Goal: Information Seeking & Learning: Learn about a topic

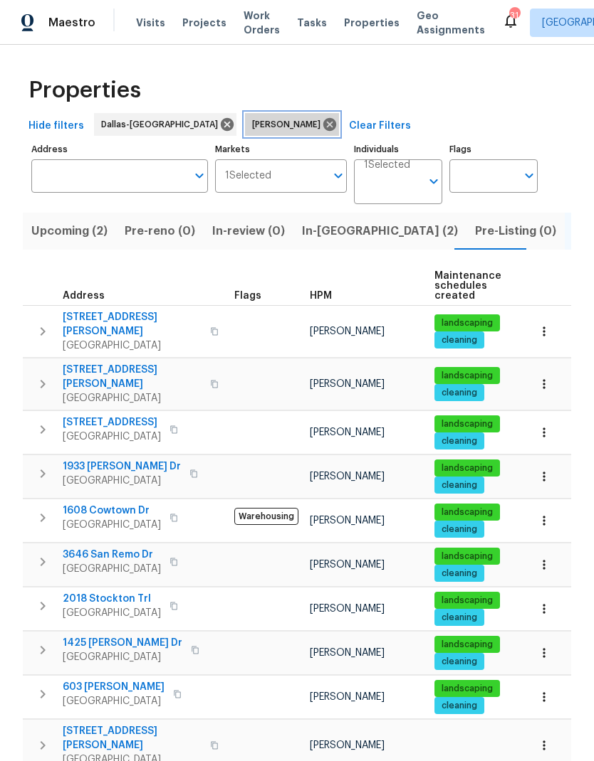
click at [322, 122] on icon at bounding box center [330, 125] width 16 height 16
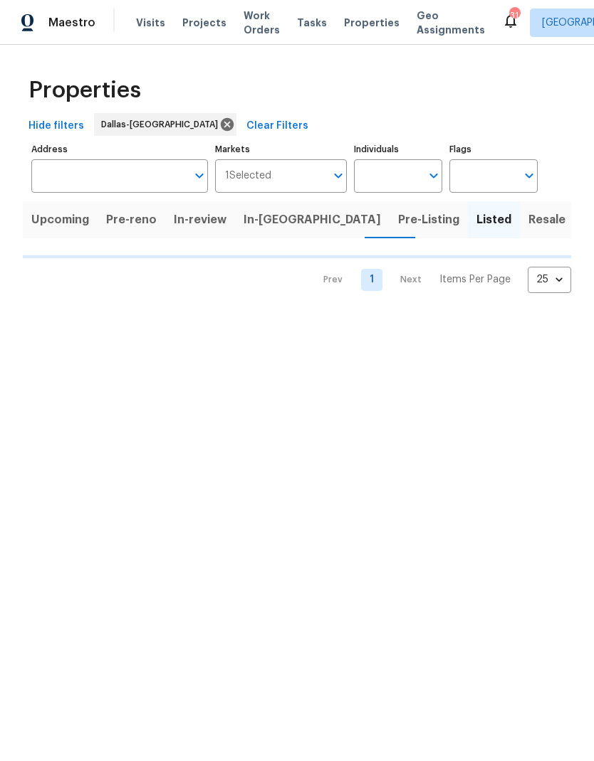
click at [130, 174] on input "Address" at bounding box center [108, 175] width 155 height 33
click at [108, 167] on input "Address" at bounding box center [108, 175] width 155 height 33
click at [482, 221] on span "Pre-Listing (4)" at bounding box center [522, 220] width 81 height 20
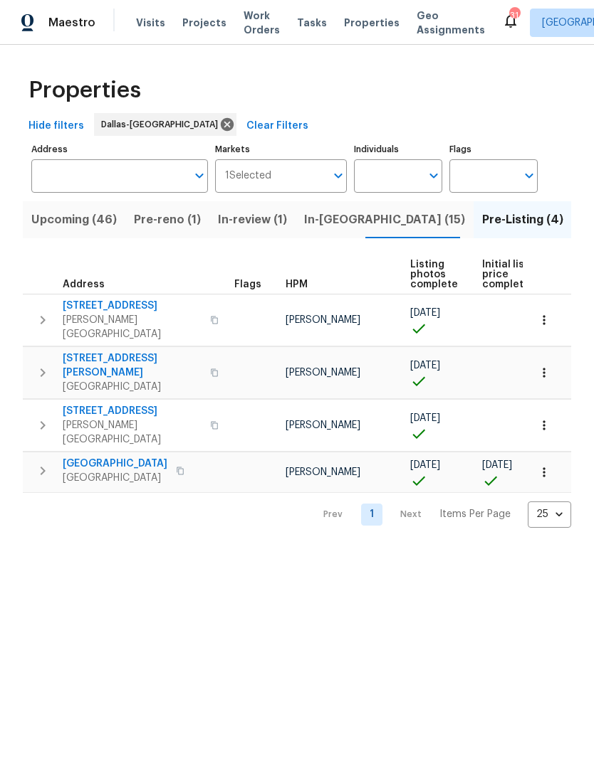
click at [115, 404] on span "[STREET_ADDRESS]" at bounding box center [132, 411] width 139 height 14
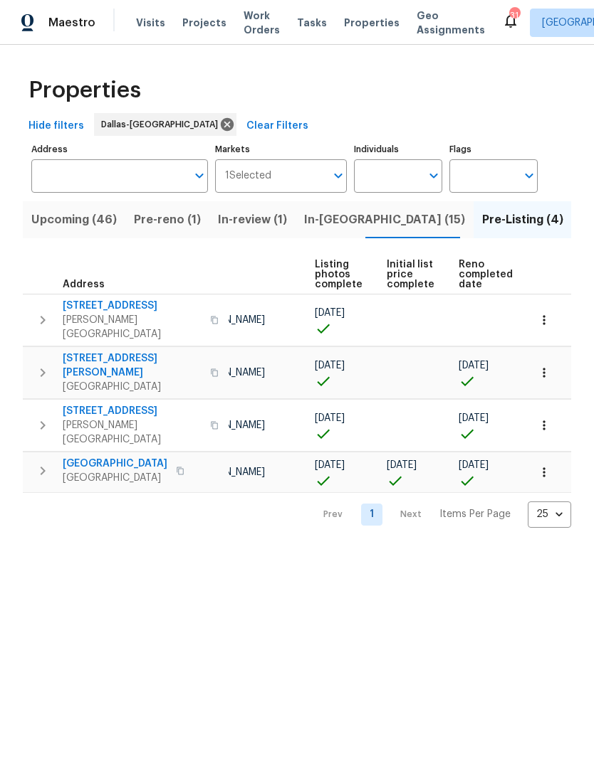
scroll to position [0, 95]
click at [543, 418] on icon "button" at bounding box center [544, 425] width 14 height 14
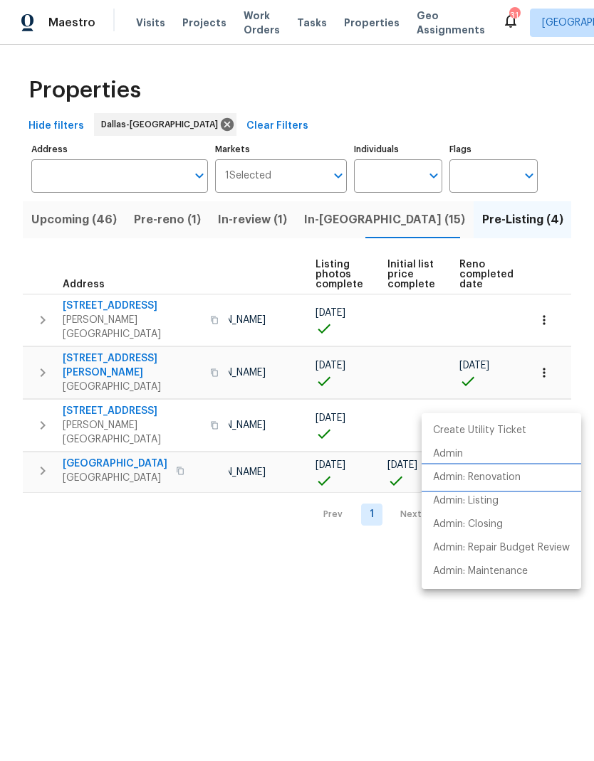
click at [482, 476] on p "Admin: Renovation" at bounding box center [477, 477] width 88 height 15
click at [321, 556] on div at bounding box center [297, 380] width 594 height 761
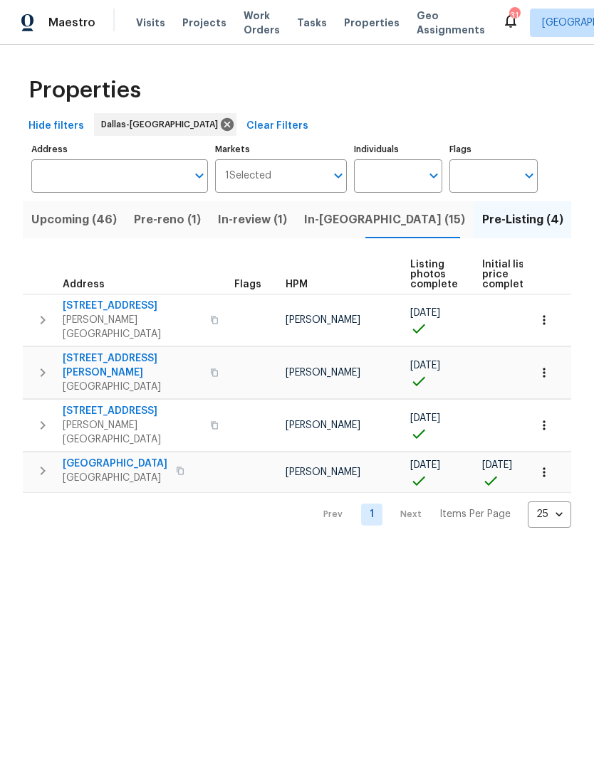
scroll to position [0, 0]
click at [102, 301] on span "309 Cherrywood Trl" at bounding box center [132, 306] width 139 height 14
click at [544, 313] on icon "button" at bounding box center [544, 320] width 14 height 14
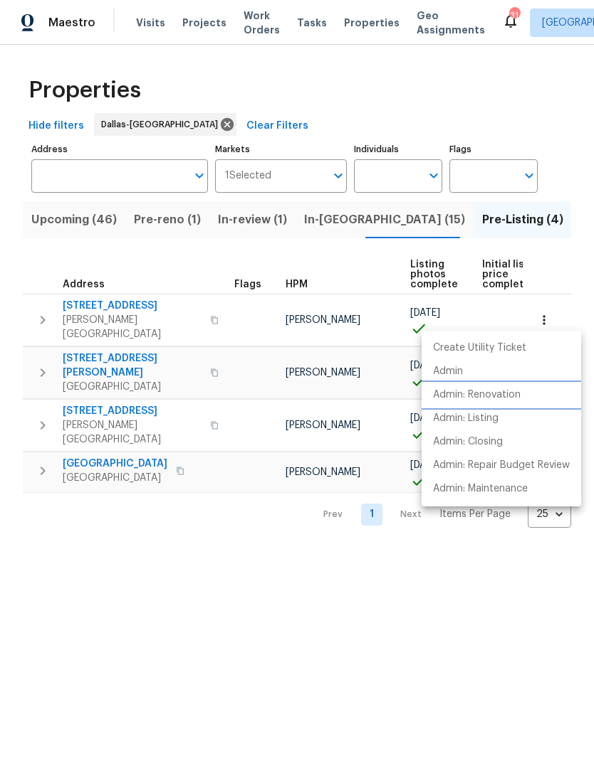
click at [497, 392] on p "Admin: Renovation" at bounding box center [477, 395] width 88 height 15
click at [490, 659] on div at bounding box center [297, 380] width 594 height 761
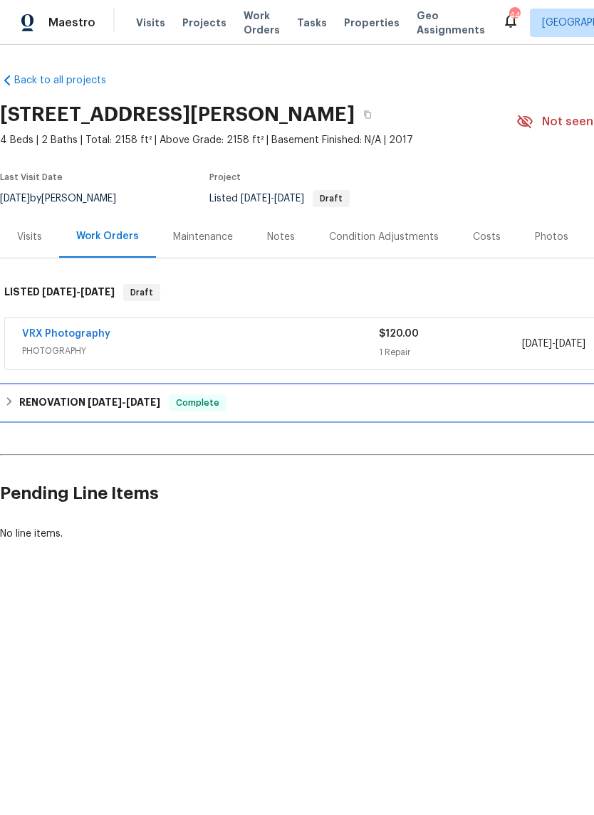
click at [31, 401] on h6 "RENOVATION [DATE] - [DATE]" at bounding box center [89, 402] width 141 height 17
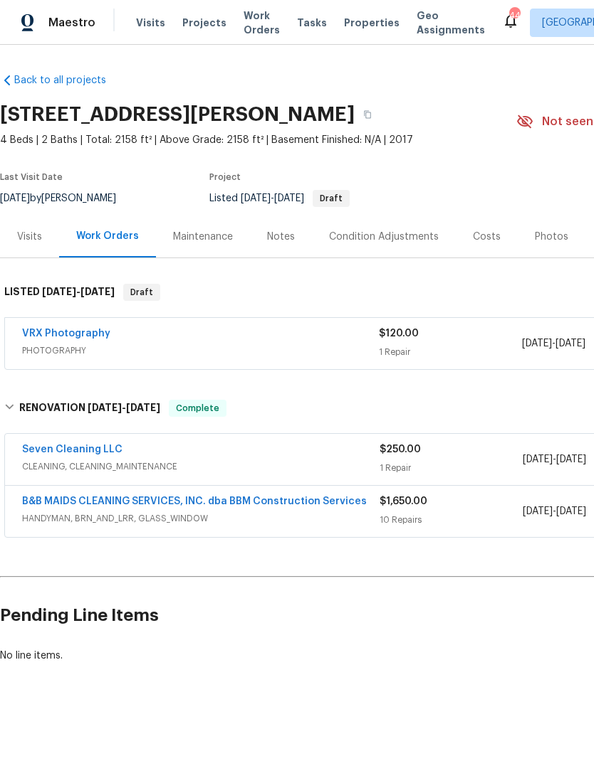
click at [487, 228] on div "Costs" at bounding box center [486, 237] width 62 height 42
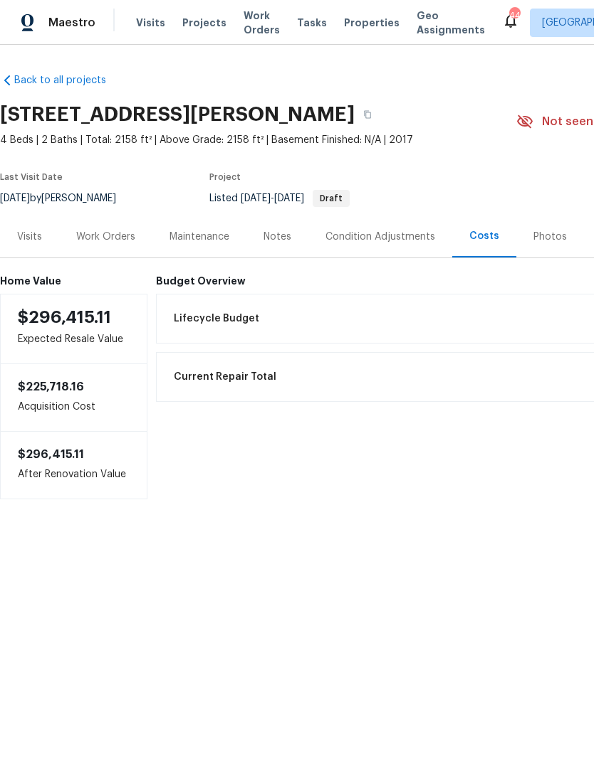
click at [29, 239] on div "Visits" at bounding box center [29, 237] width 25 height 14
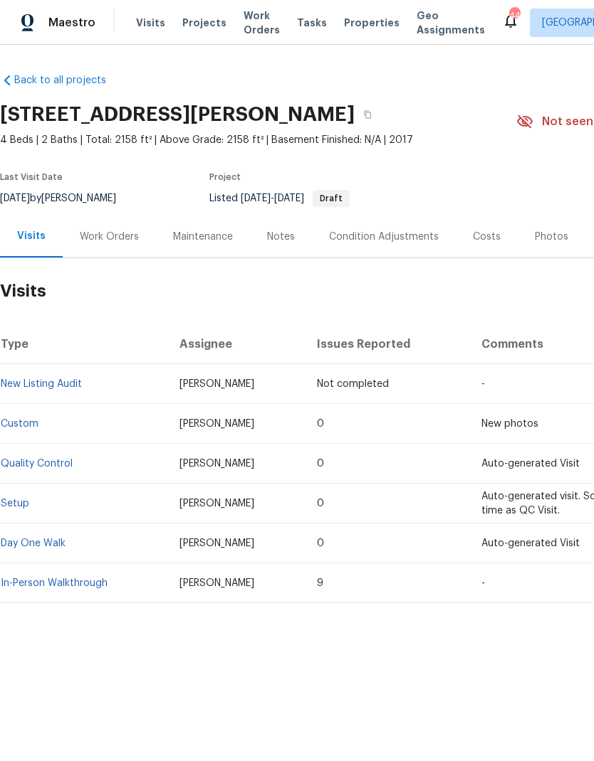
click at [106, 238] on div "Work Orders" at bounding box center [109, 237] width 59 height 14
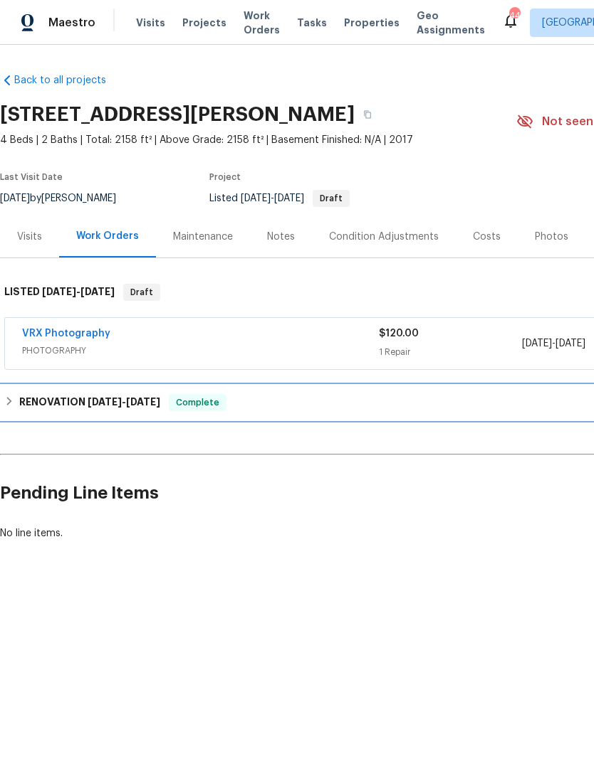
click at [43, 396] on h6 "RENOVATION [DATE] - [DATE]" at bounding box center [89, 402] width 141 height 17
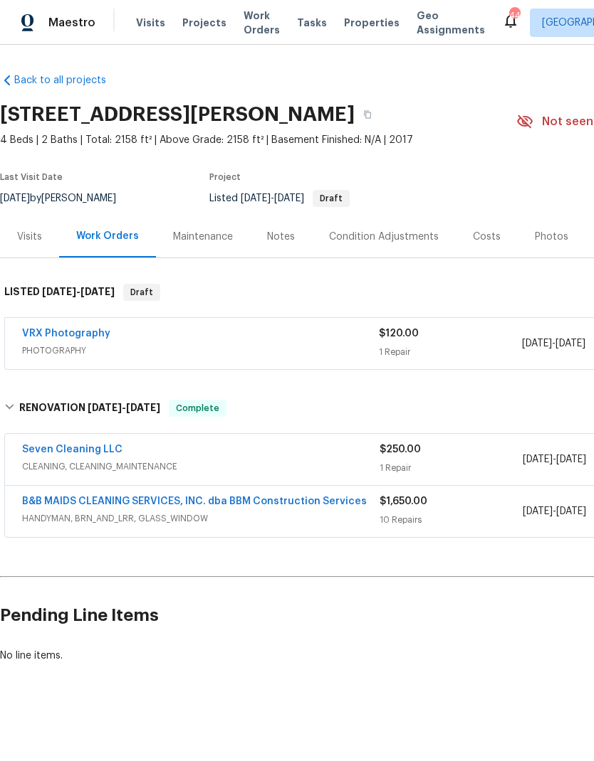
click at [74, 499] on link "B&B MAIDS CLEANING SERVICES, INC. dba BBM Construction Services" at bounding box center [194, 502] width 344 height 10
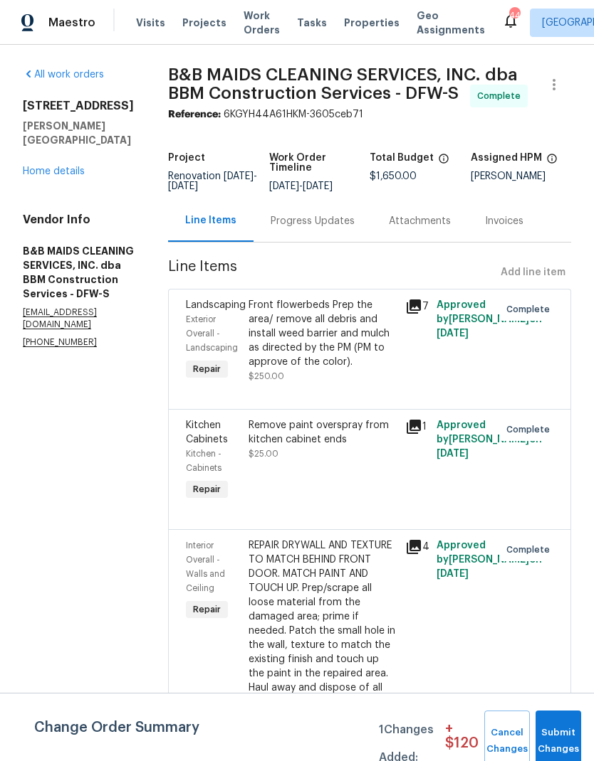
click at [60, 167] on link "Home details" at bounding box center [54, 172] width 62 height 10
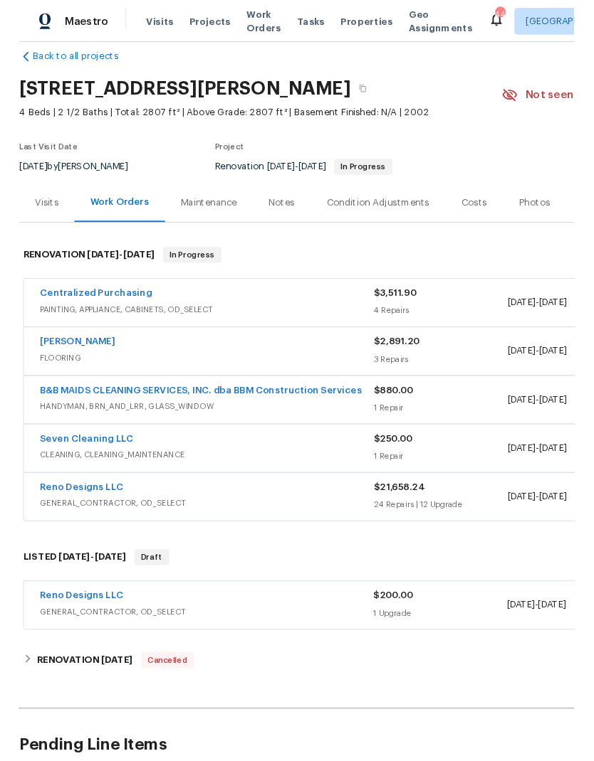
scroll to position [20, 0]
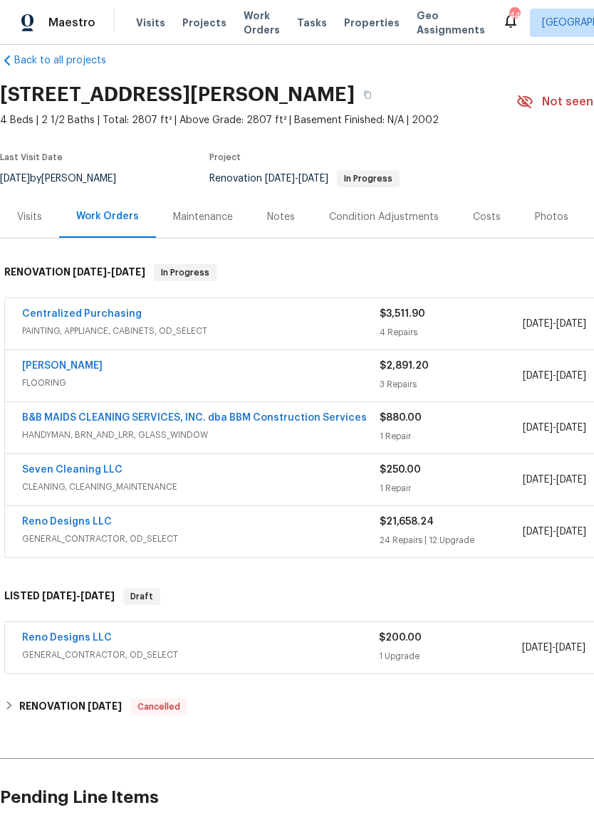
click at [103, 413] on link "B&B MAIDS CLEANING SERVICES, INC. dba BBM Construction Services" at bounding box center [194, 418] width 344 height 10
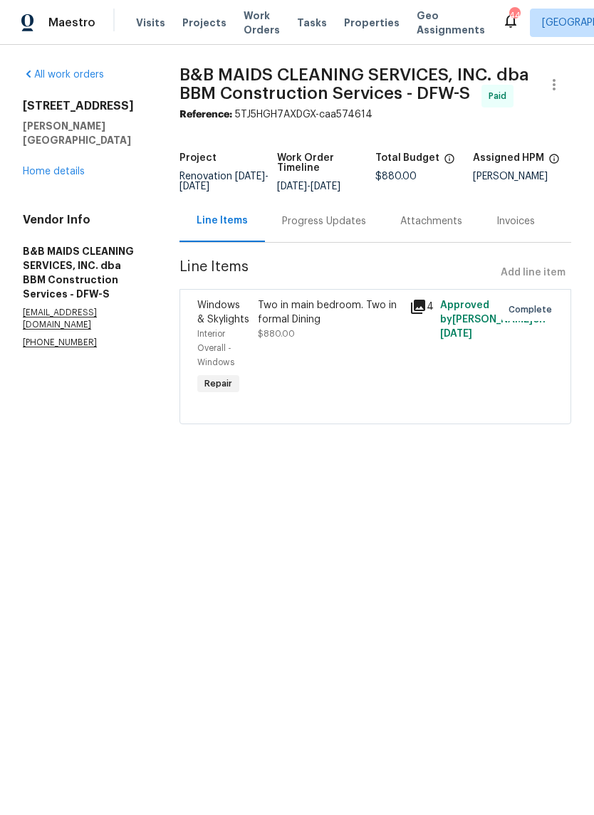
click at [51, 167] on link "Home details" at bounding box center [54, 172] width 62 height 10
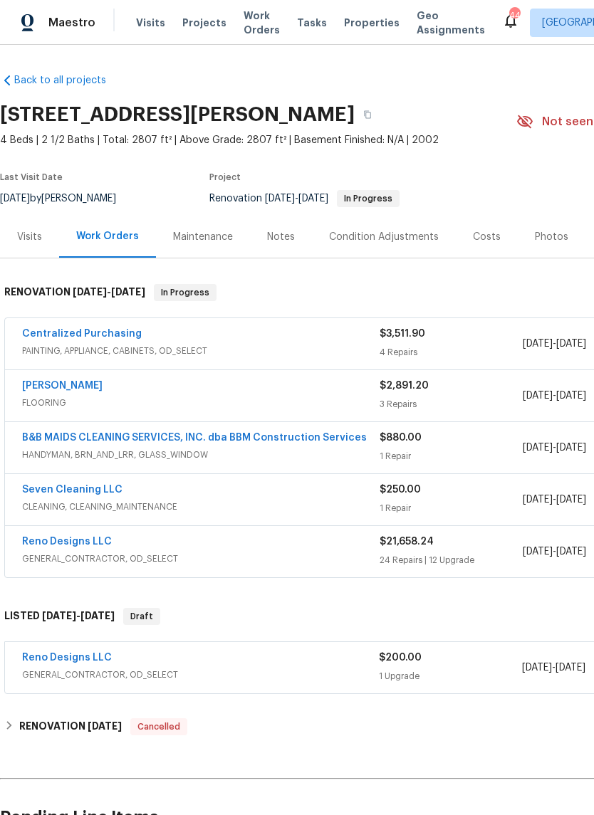
click at [73, 532] on div "Reno Designs LLC GENERAL_CONTRACTOR, OD_SELECT $21,658.24 24 Repairs | 12 Upgra…" at bounding box center [402, 551] width 794 height 51
click at [83, 541] on link "Reno Designs LLC" at bounding box center [67, 542] width 90 height 10
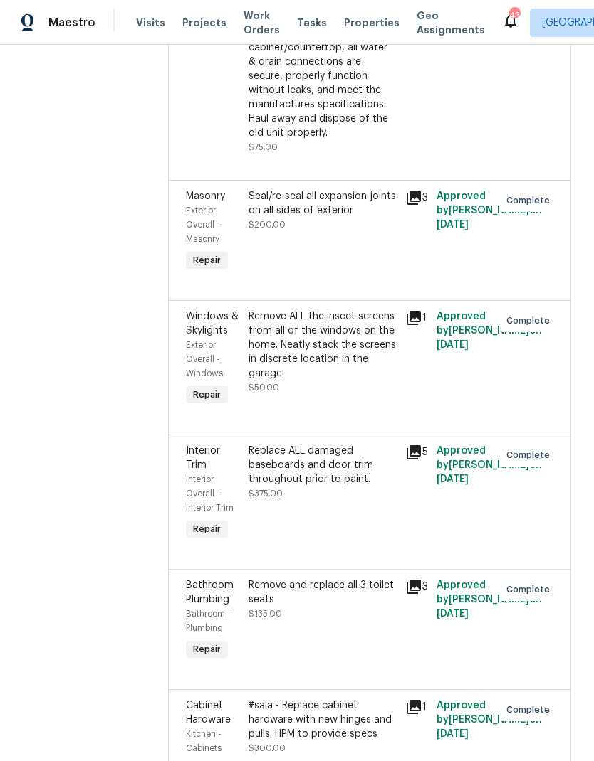
scroll to position [3060, 0]
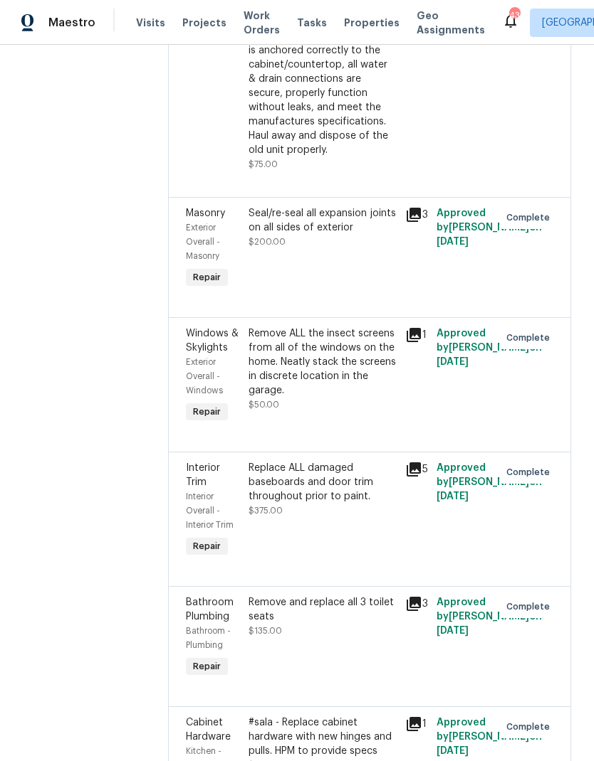
click at [418, 457] on div "5" at bounding box center [416, 511] width 31 height 108
click at [414, 463] on icon at bounding box center [413, 470] width 14 height 14
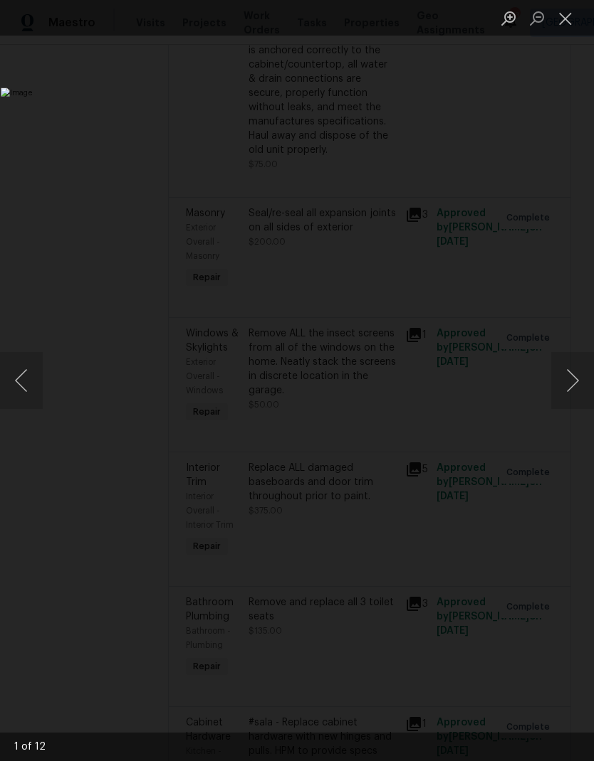
click at [570, 373] on button "Next image" at bounding box center [572, 380] width 43 height 57
click at [571, 374] on button "Next image" at bounding box center [572, 380] width 43 height 57
click at [569, 379] on button "Next image" at bounding box center [572, 380] width 43 height 57
click at [571, 372] on button "Next image" at bounding box center [572, 380] width 43 height 57
click at [571, 377] on button "Next image" at bounding box center [572, 380] width 43 height 57
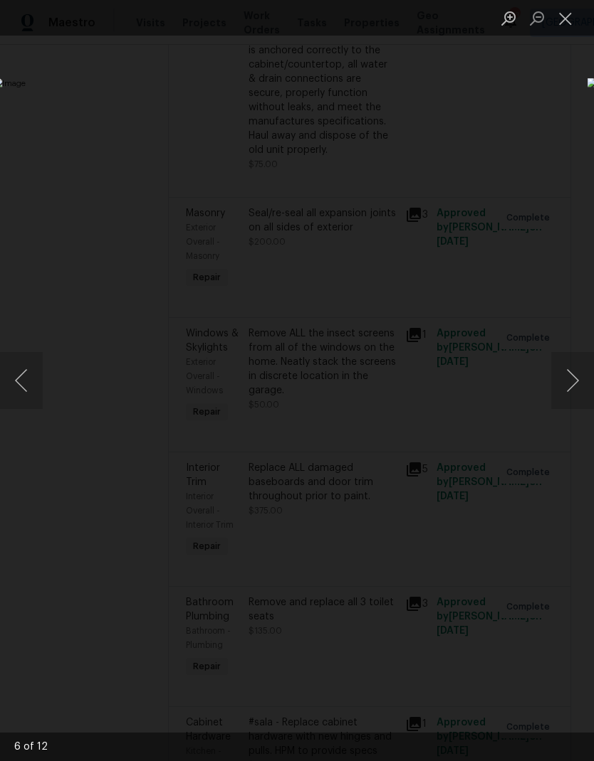
click at [566, 372] on button "Next image" at bounding box center [572, 380] width 43 height 57
click at [571, 369] on button "Next image" at bounding box center [572, 380] width 43 height 57
click at [569, 14] on button "Close lightbox" at bounding box center [565, 18] width 28 height 25
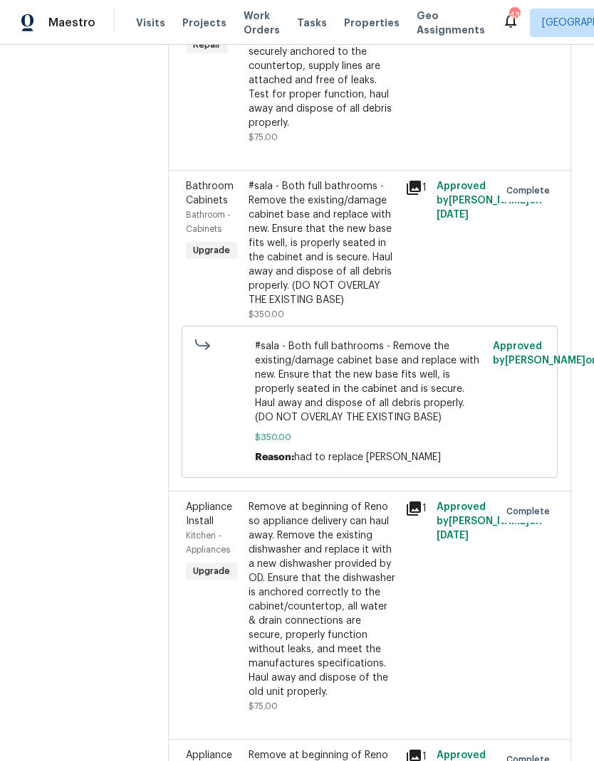
scroll to position [2270, 0]
click at [410, 180] on icon at bounding box center [413, 187] width 14 height 14
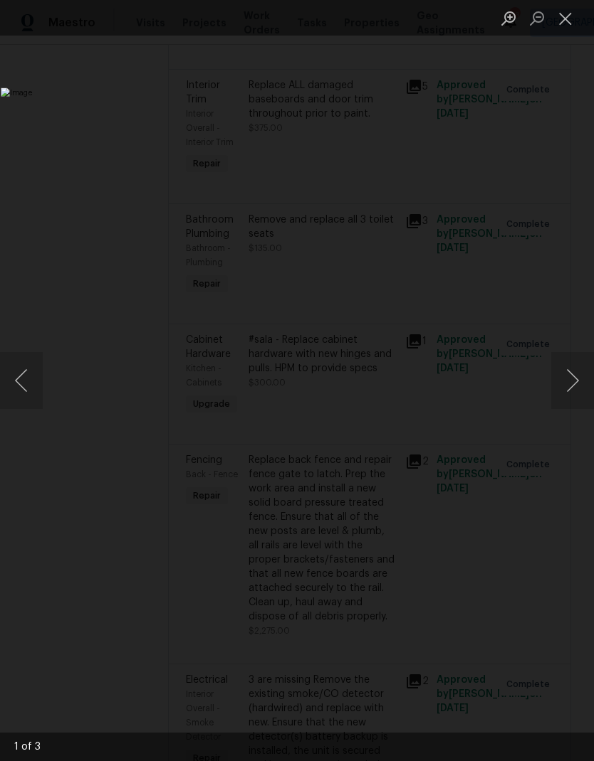
scroll to position [3444, 0]
click at [569, 382] on button "Next image" at bounding box center [572, 380] width 43 height 57
click at [571, 371] on button "Next image" at bounding box center [572, 380] width 43 height 57
click at [24, 377] on button "Previous image" at bounding box center [21, 380] width 43 height 57
click at [26, 373] on button "Previous image" at bounding box center [21, 380] width 43 height 57
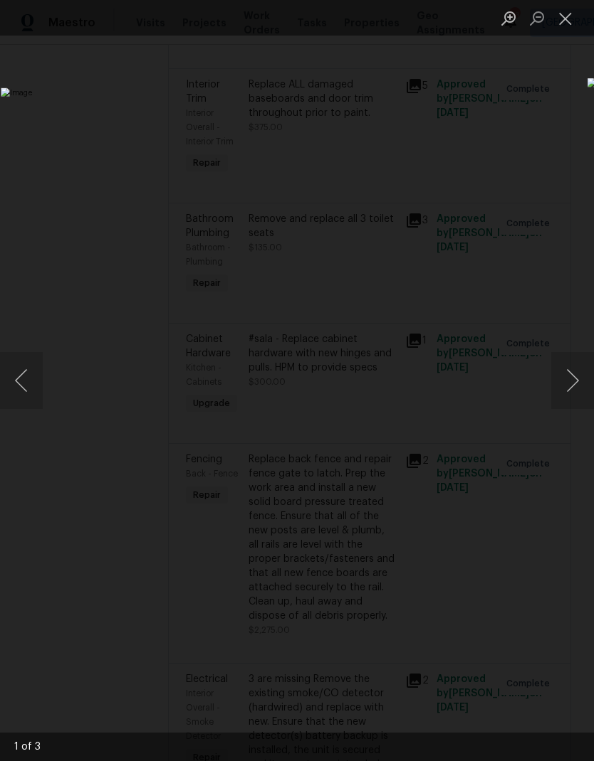
click at [569, 381] on button "Next image" at bounding box center [572, 380] width 43 height 57
click at [22, 380] on button "Previous image" at bounding box center [21, 380] width 43 height 57
click at [573, 375] on button "Next image" at bounding box center [572, 380] width 43 height 57
click at [573, 385] on button "Next image" at bounding box center [572, 380] width 43 height 57
click at [577, 384] on button "Next image" at bounding box center [572, 380] width 43 height 57
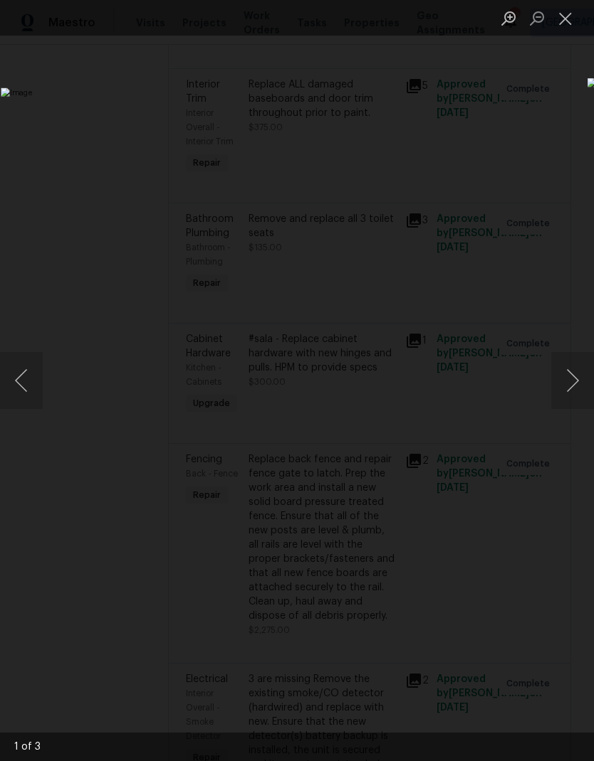
click at [571, 379] on button "Next image" at bounding box center [572, 380] width 43 height 57
click at [569, 372] on button "Next image" at bounding box center [572, 380] width 43 height 57
click at [27, 379] on button "Previous image" at bounding box center [21, 380] width 43 height 57
click at [566, 22] on button "Close lightbox" at bounding box center [565, 18] width 28 height 25
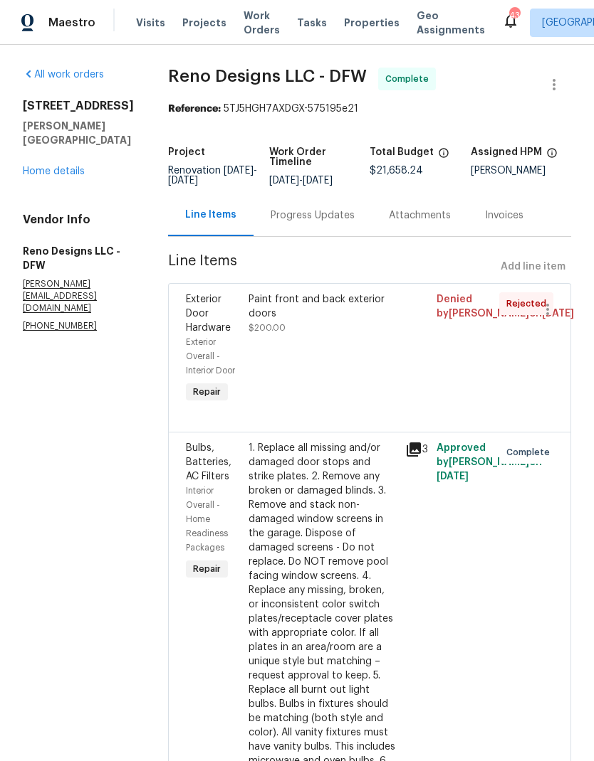
scroll to position [0, 0]
click at [68, 170] on link "Home details" at bounding box center [54, 172] width 62 height 10
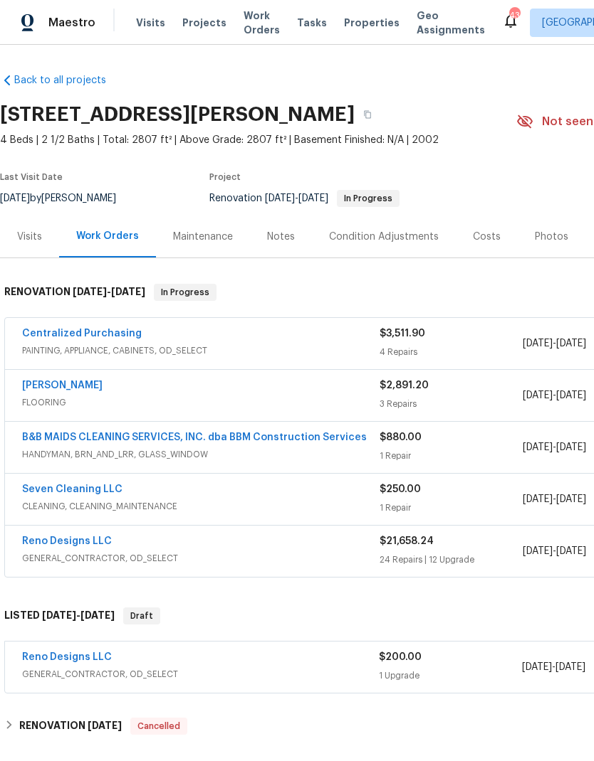
click at [56, 381] on link "Sherwin Williams" at bounding box center [62, 386] width 80 height 10
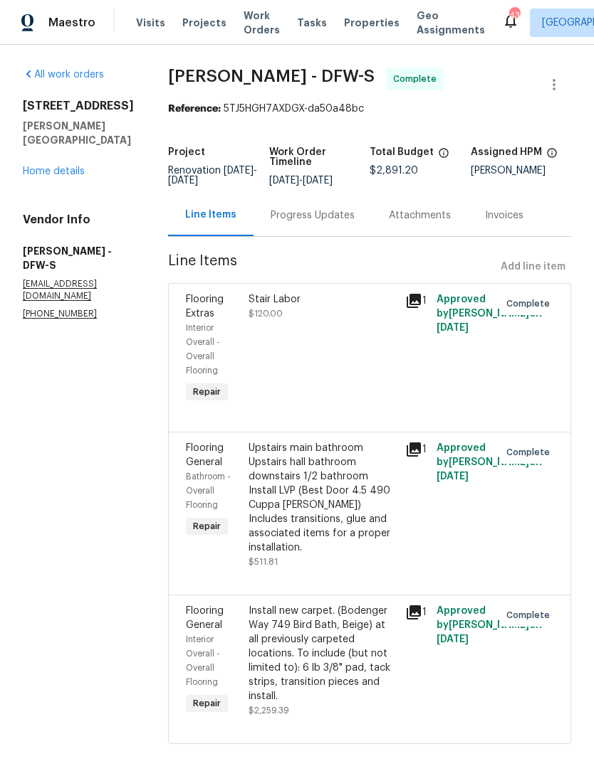
click at [56, 174] on link "Home details" at bounding box center [54, 172] width 62 height 10
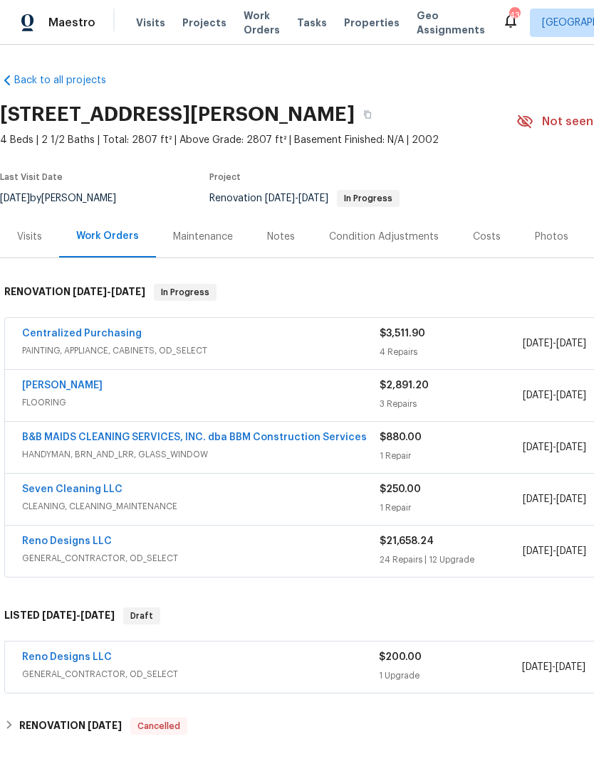
click at [61, 329] on link "Centralized Purchasing" at bounding box center [82, 334] width 120 height 10
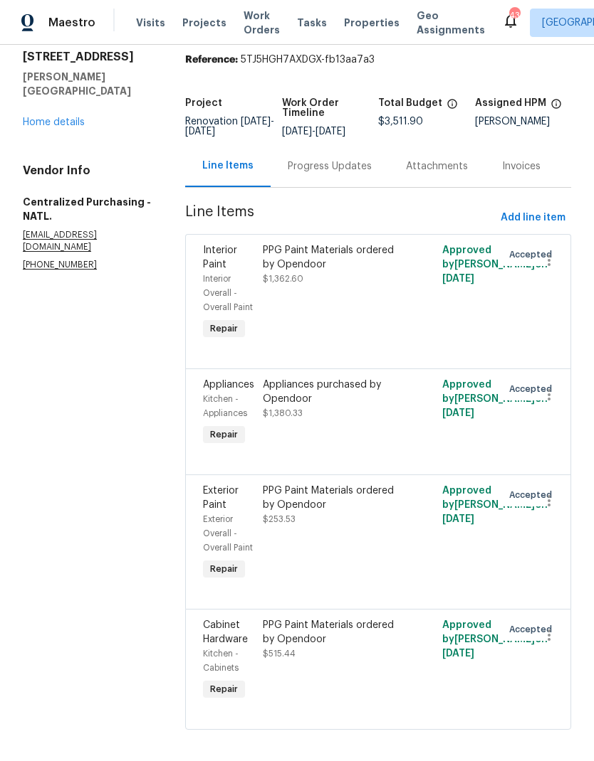
scroll to position [48, 0]
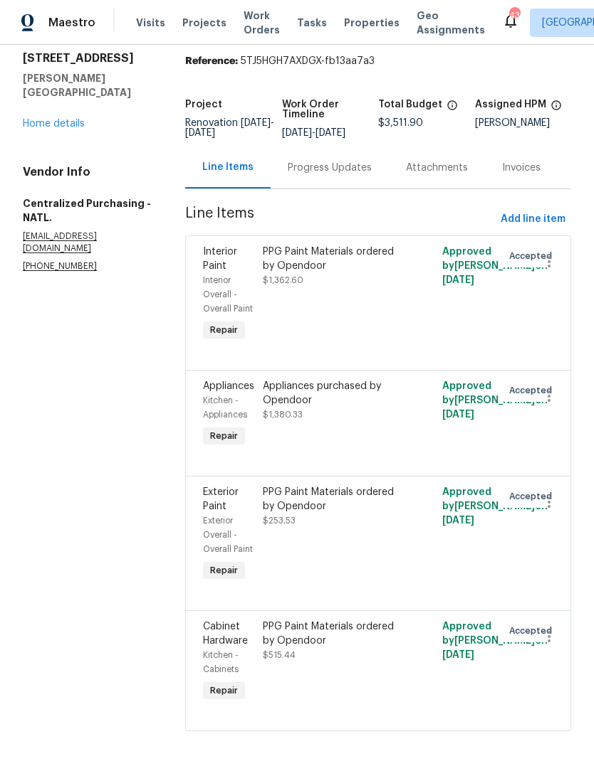
click at [55, 119] on link "Home details" at bounding box center [54, 124] width 62 height 10
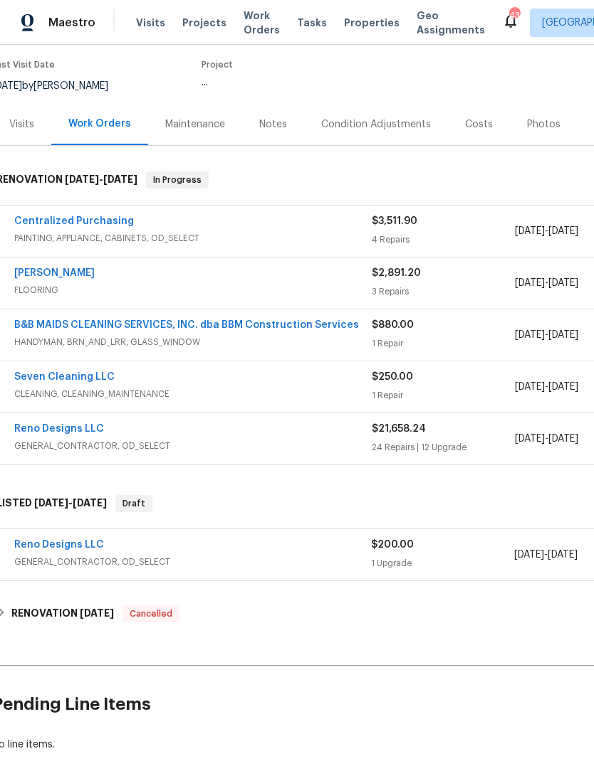
scroll to position [120, 6]
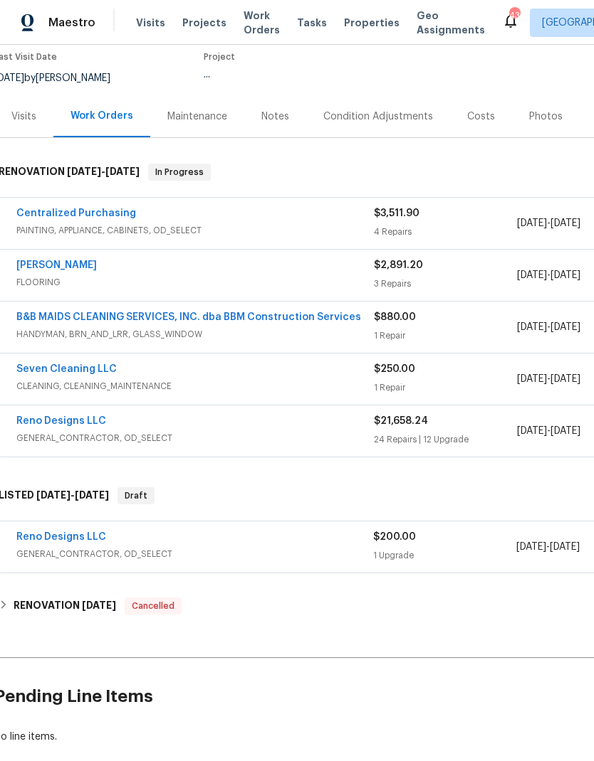
click at [68, 533] on link "Reno Designs LLC" at bounding box center [61, 537] width 90 height 10
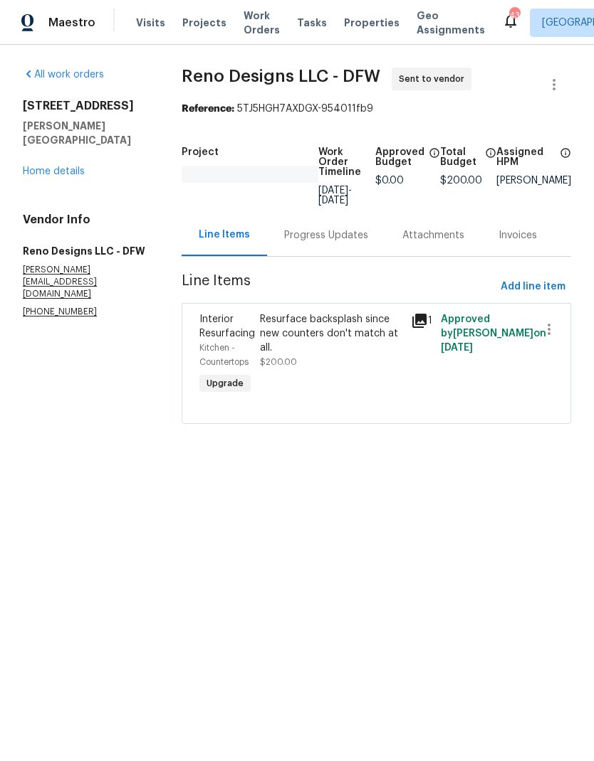
click at [60, 143] on div "309 Cherrywood Trl Forney, TX 75126 Home details" at bounding box center [85, 139] width 125 height 80
click at [62, 167] on link "Home details" at bounding box center [54, 172] width 62 height 10
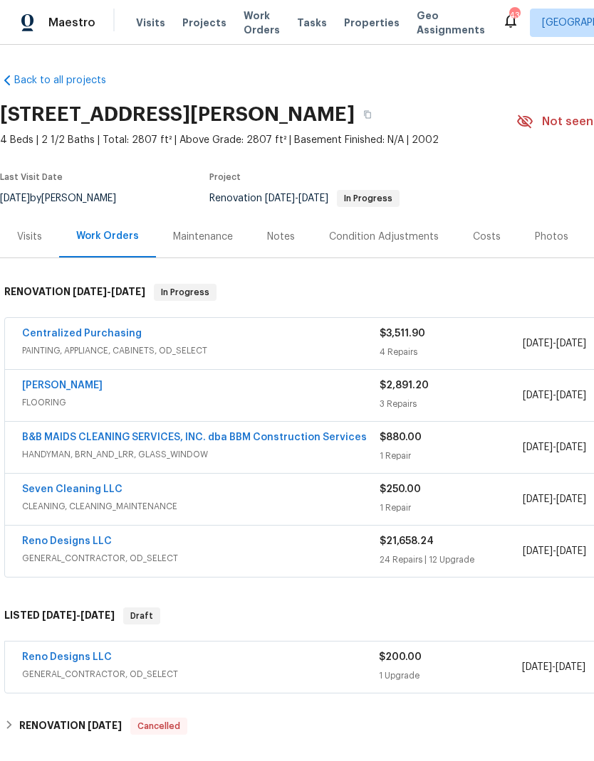
click at [58, 541] on link "Reno Designs LLC" at bounding box center [67, 542] width 90 height 10
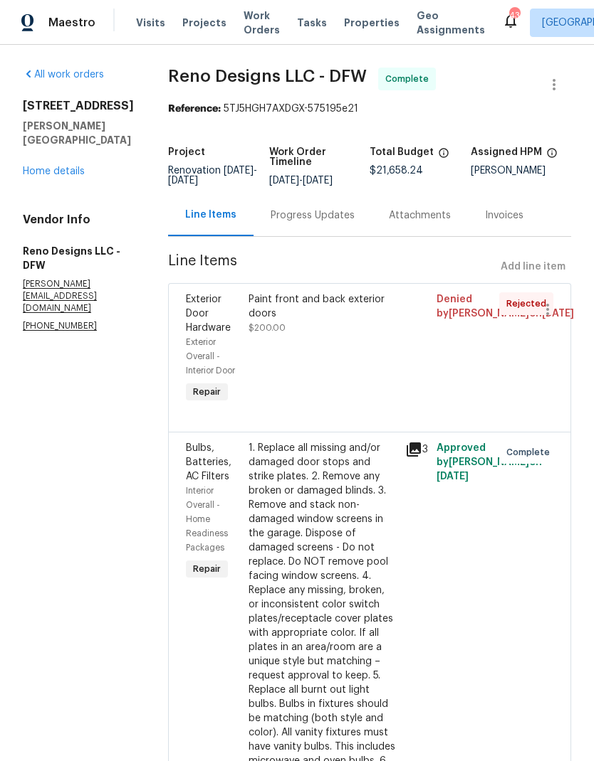
click at [56, 169] on link "Home details" at bounding box center [54, 172] width 62 height 10
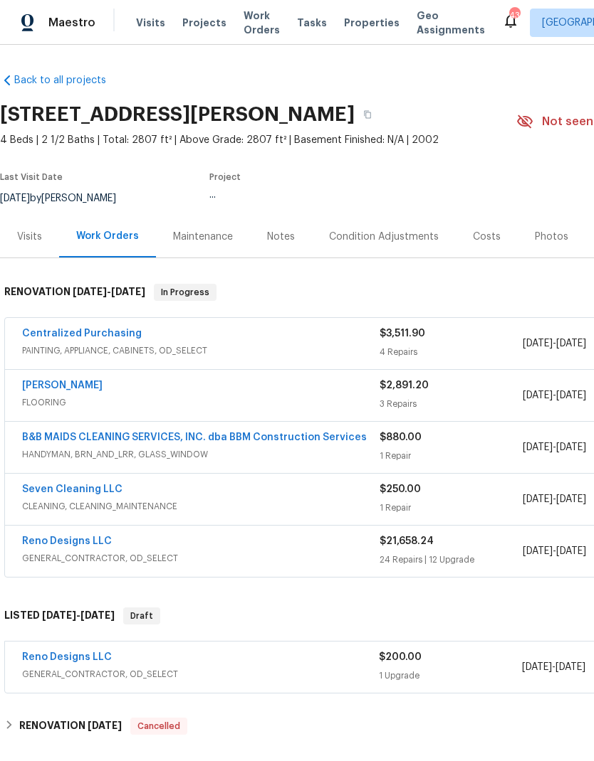
click at [485, 238] on div "Costs" at bounding box center [487, 237] width 28 height 14
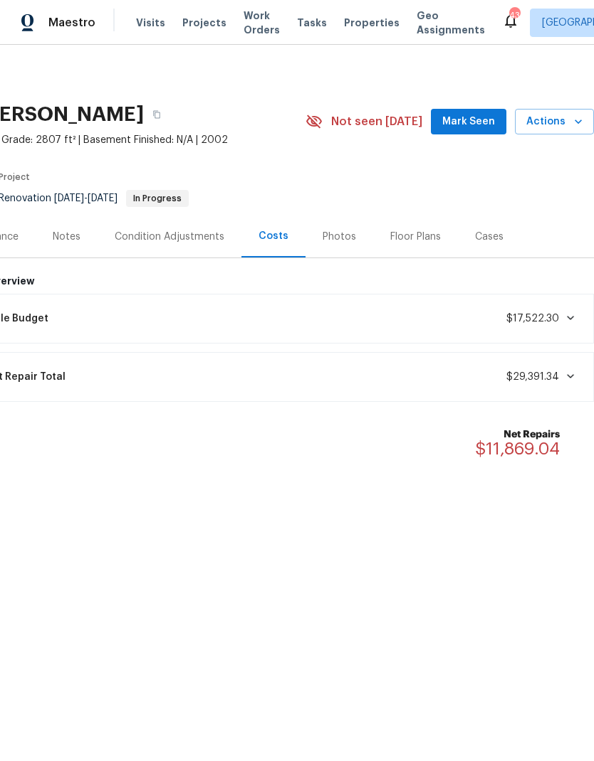
scroll to position [0, 211]
click at [566, 317] on icon at bounding box center [569, 317] width 11 height 11
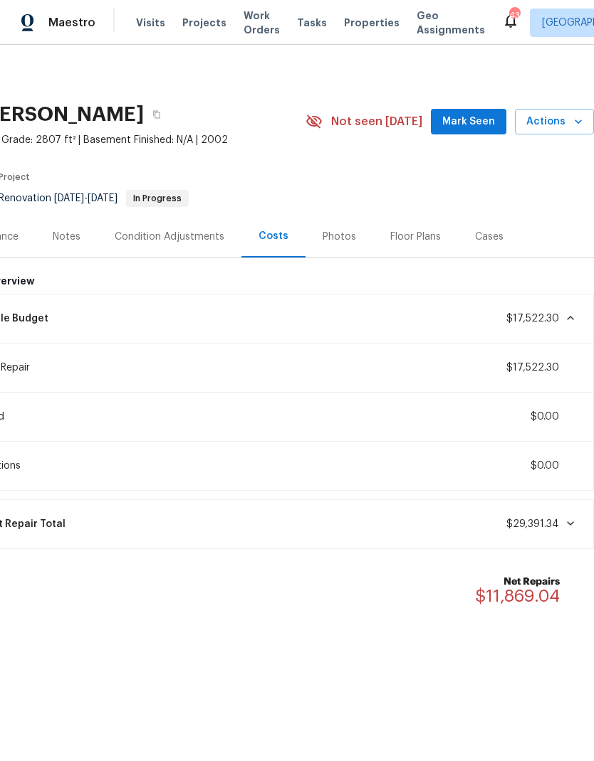
click at [566, 320] on icon at bounding box center [569, 317] width 11 height 11
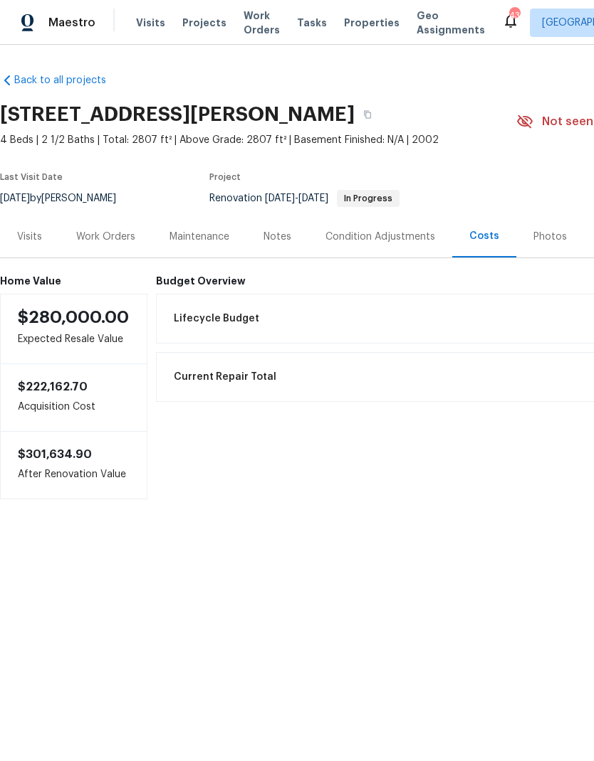
scroll to position [0, 0]
click at [109, 230] on div "Work Orders" at bounding box center [105, 237] width 59 height 14
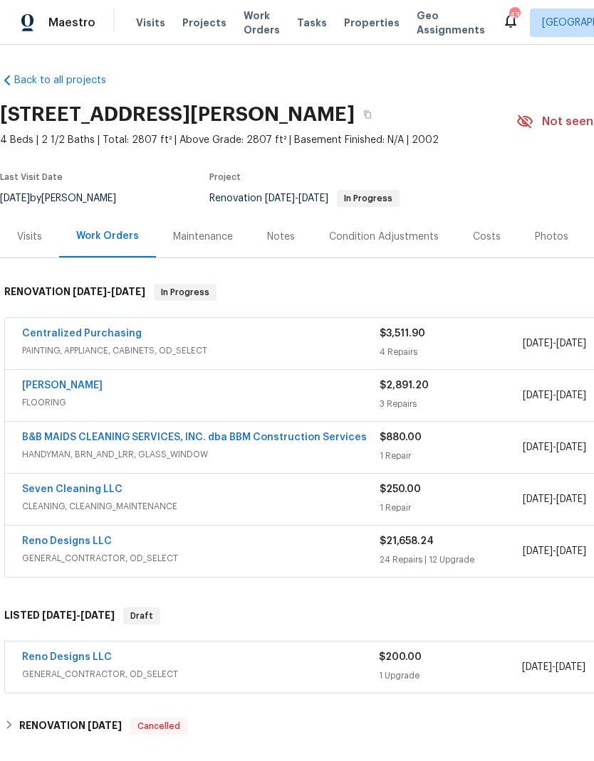
click at [480, 234] on div "Costs" at bounding box center [487, 237] width 28 height 14
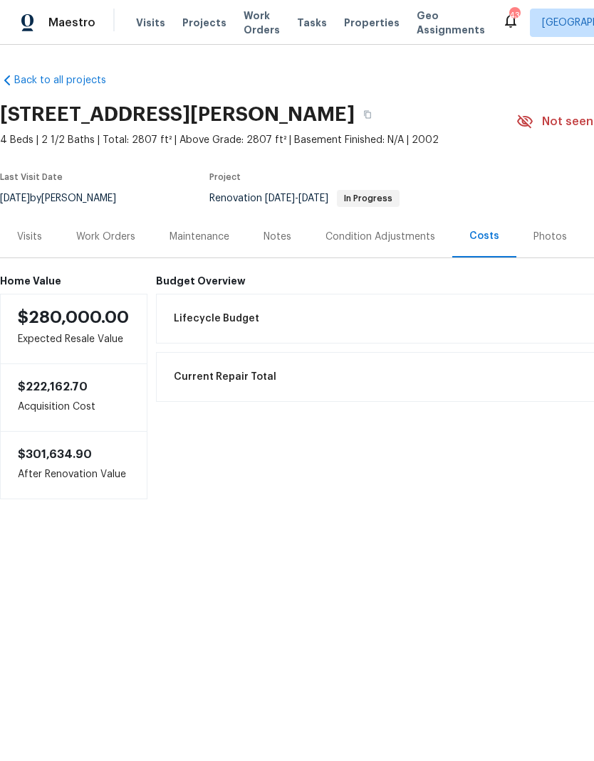
click at [408, 239] on div "Condition Adjustments" at bounding box center [380, 237] width 110 height 14
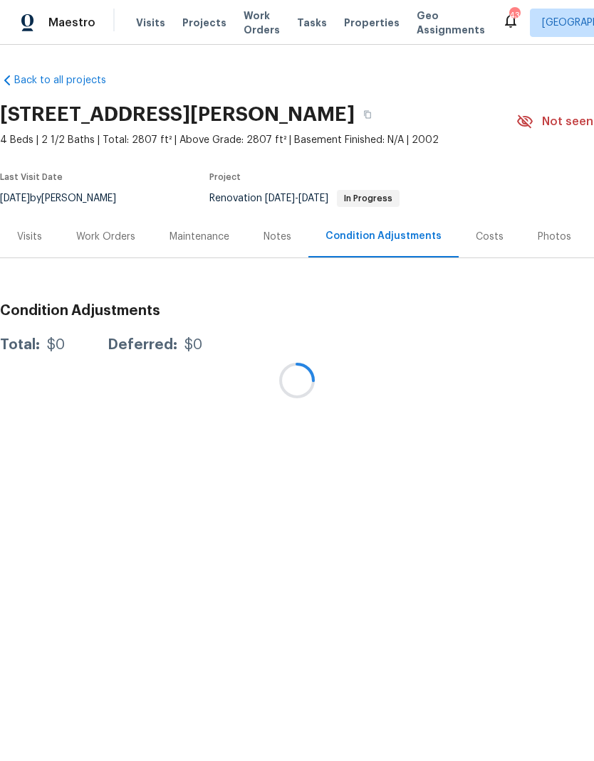
click at [107, 231] on div at bounding box center [297, 380] width 594 height 761
click at [108, 238] on div at bounding box center [297, 380] width 594 height 761
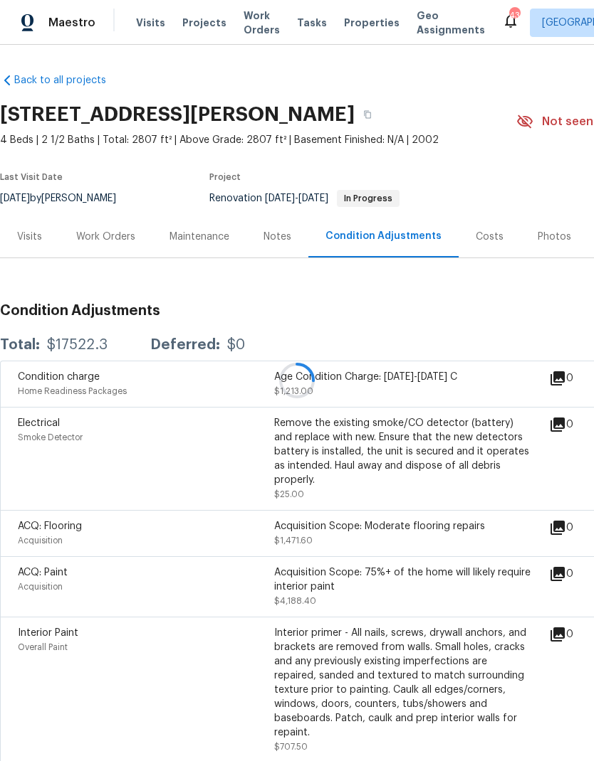
click at [100, 233] on div at bounding box center [297, 380] width 594 height 761
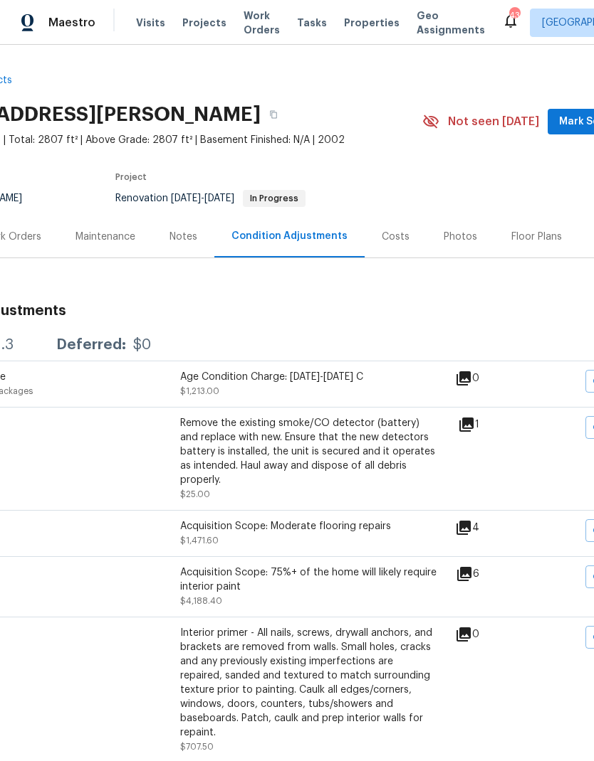
click at [28, 238] on div "Work Orders" at bounding box center [11, 237] width 59 height 14
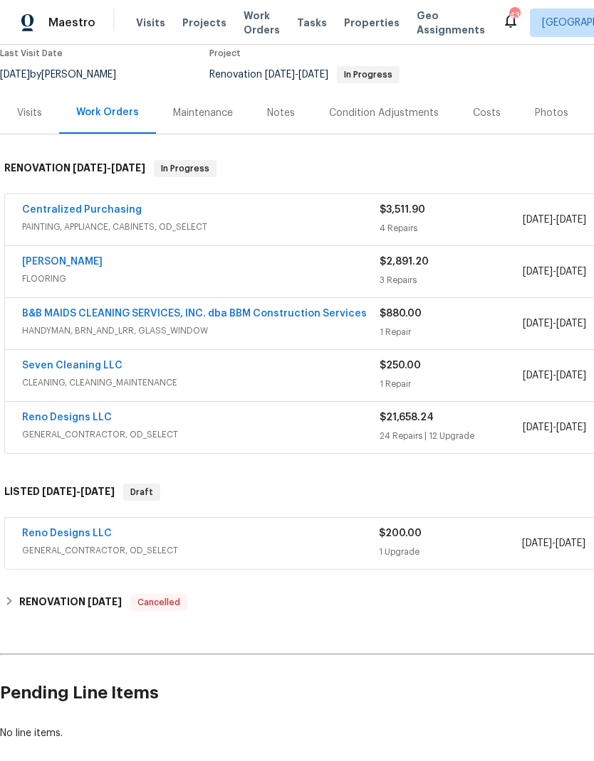
click at [69, 421] on link "Reno Designs LLC" at bounding box center [67, 418] width 90 height 10
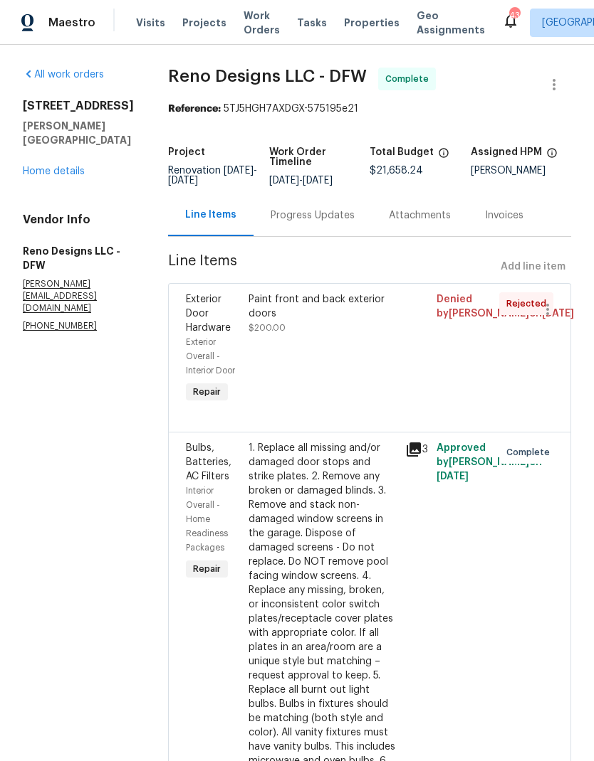
click at [58, 175] on link "Home details" at bounding box center [54, 172] width 62 height 10
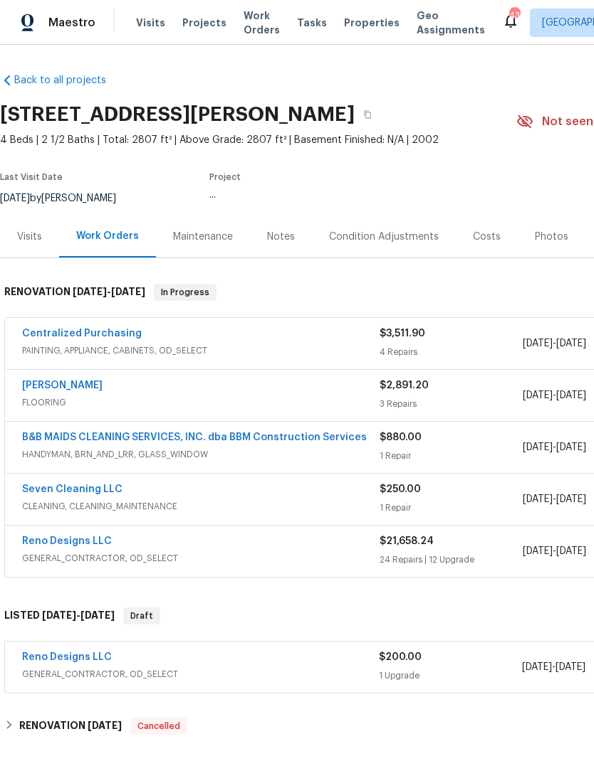
click at [84, 329] on link "Centralized Purchasing" at bounding box center [82, 334] width 120 height 10
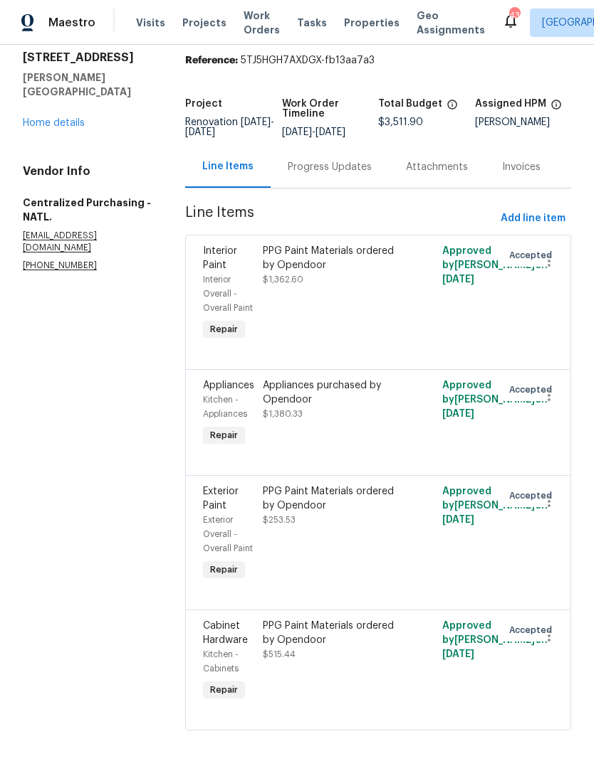
scroll to position [48, 0]
click at [64, 119] on link "Home details" at bounding box center [54, 124] width 62 height 10
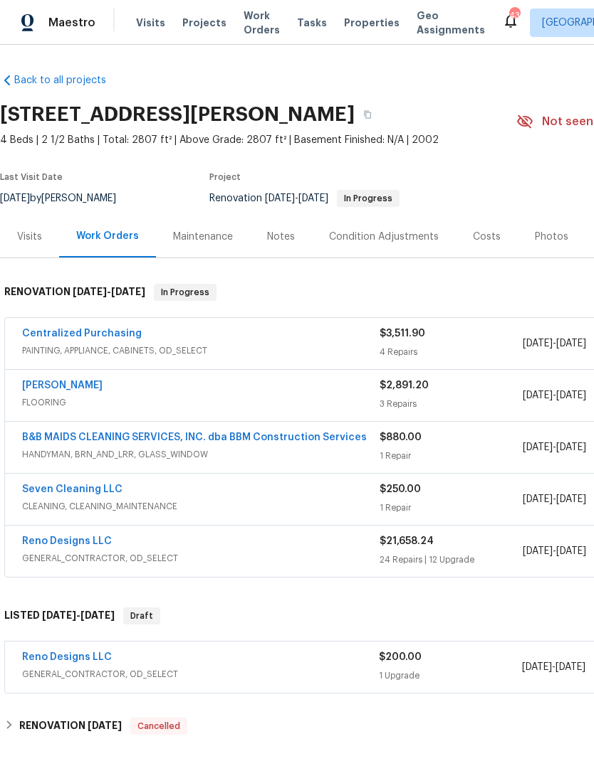
click at [64, 540] on link "Reno Designs LLC" at bounding box center [67, 542] width 90 height 10
